Goal: Check status

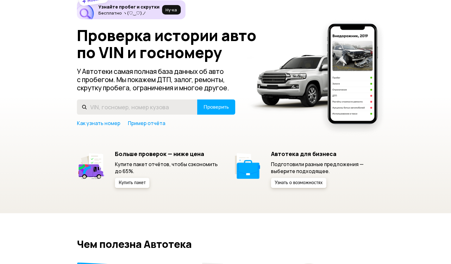
scroll to position [32, 0]
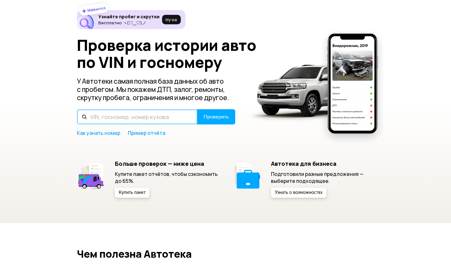
click at [99, 115] on input "text" at bounding box center [137, 116] width 121 height 15
type input "[US_VEHICLE_IDENTIFICATION_NUMBER]"
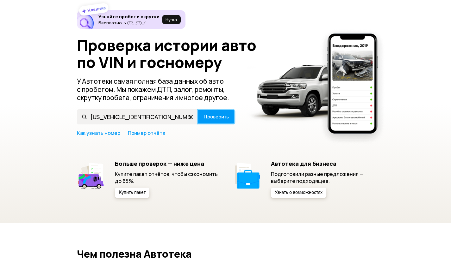
click at [226, 120] on span "Проверить" at bounding box center [215, 117] width 25 height 5
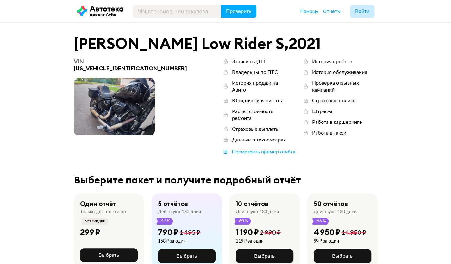
click at [128, 87] on span at bounding box center [114, 107] width 81 height 58
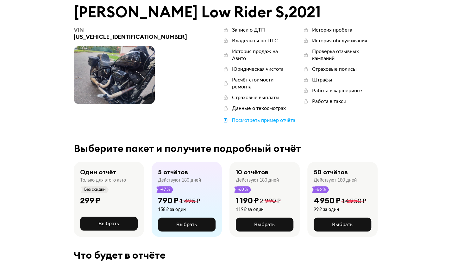
scroll to position [63, 0]
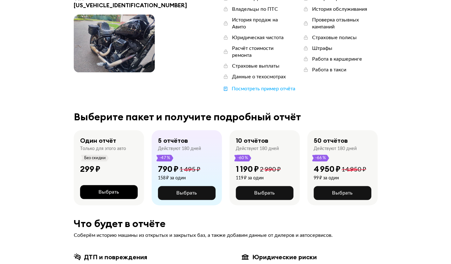
click at [118, 190] on span "Выбрать" at bounding box center [108, 192] width 21 height 5
